Goal: Transaction & Acquisition: Purchase product/service

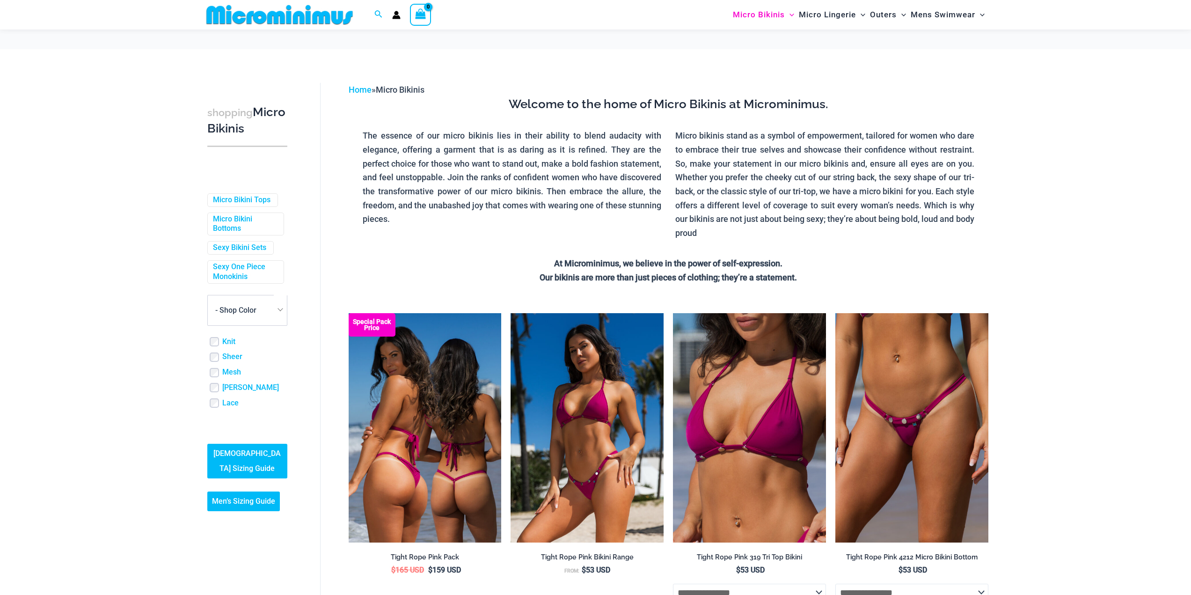
scroll to position [140, 0]
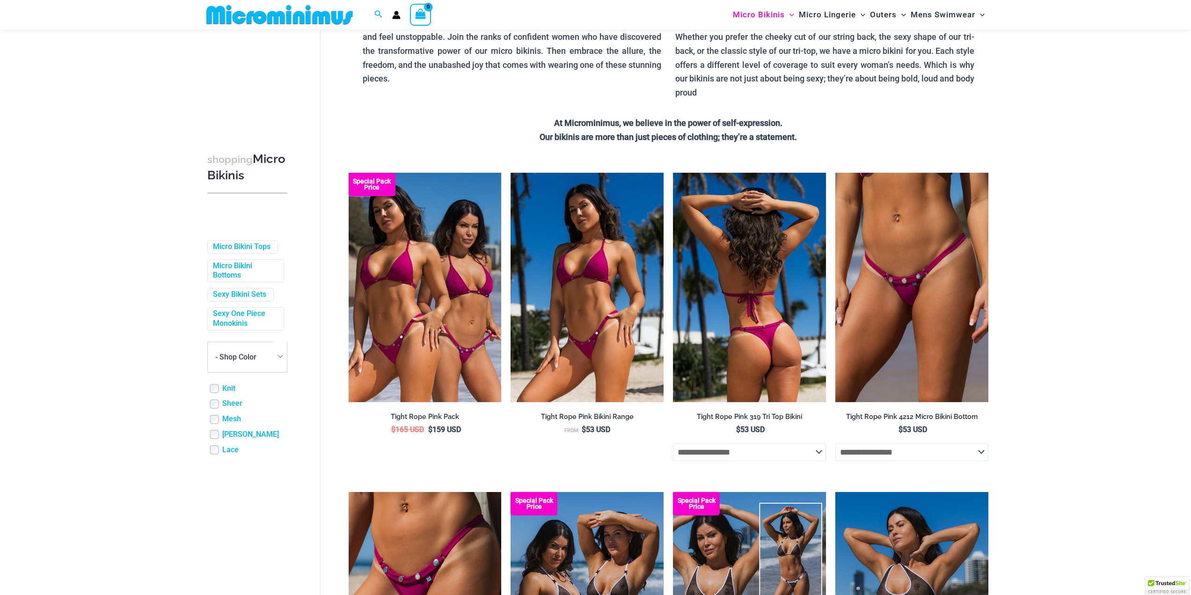
click at [757, 296] on img at bounding box center [749, 287] width 153 height 229
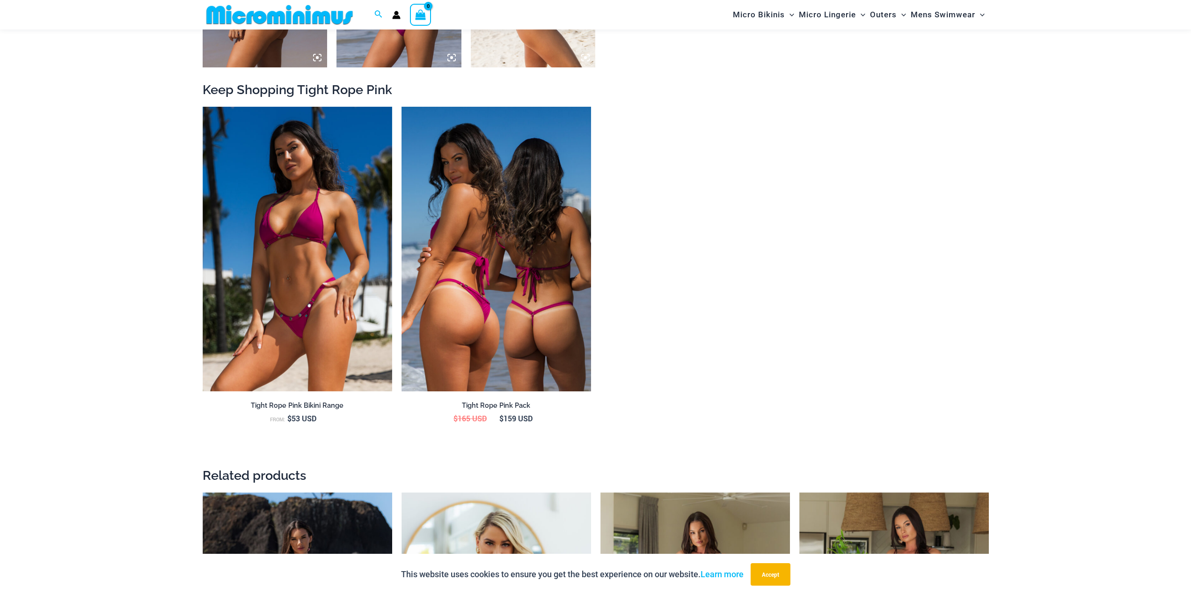
scroll to position [1208, 0]
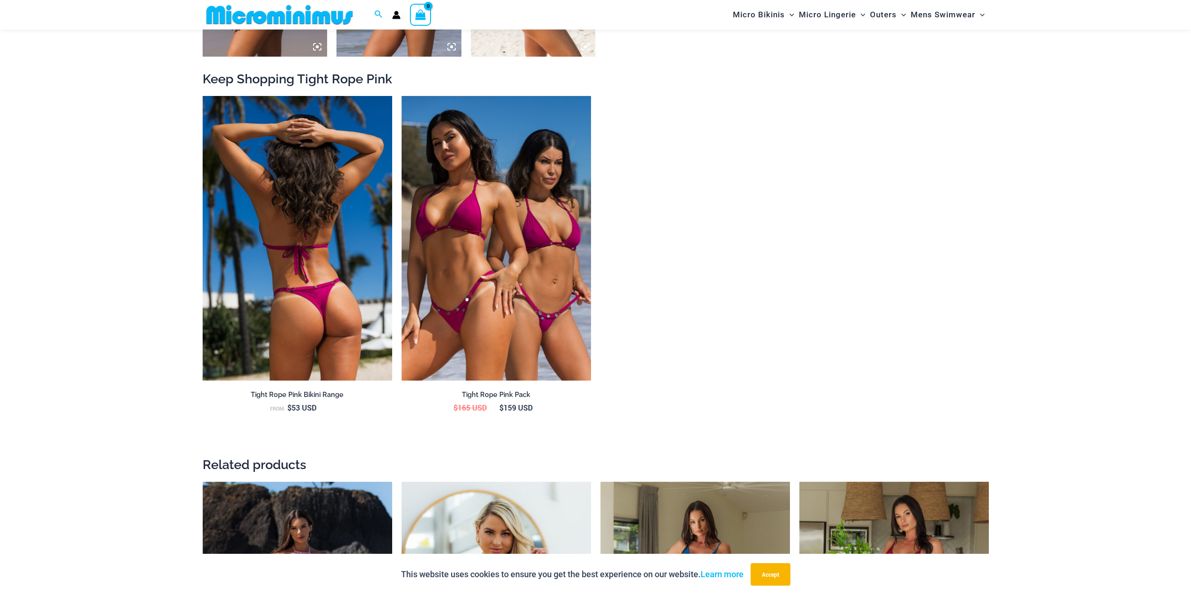
click at [367, 296] on img at bounding box center [298, 238] width 190 height 285
